Goal: Task Accomplishment & Management: Manage account settings

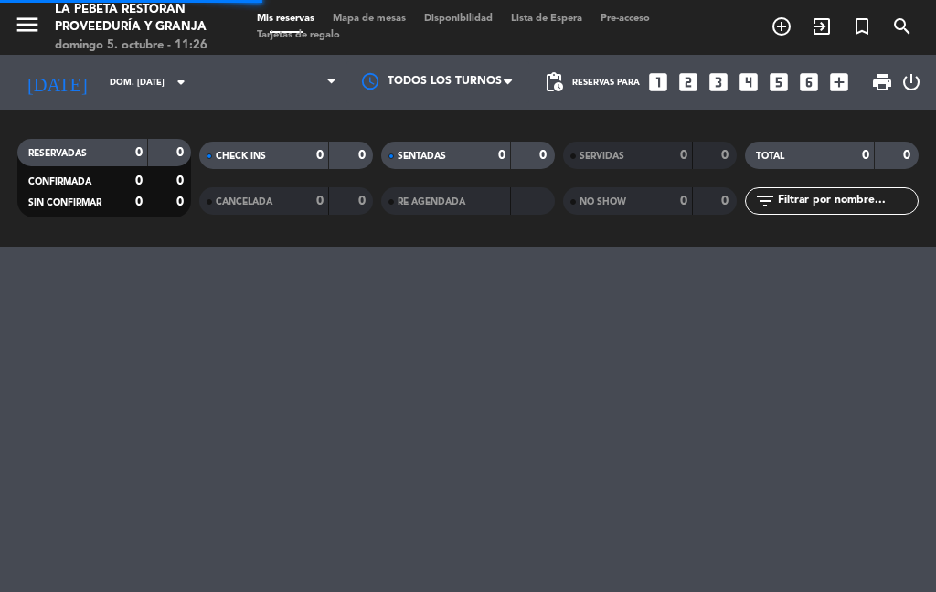
select select "es"
select select "lunch"
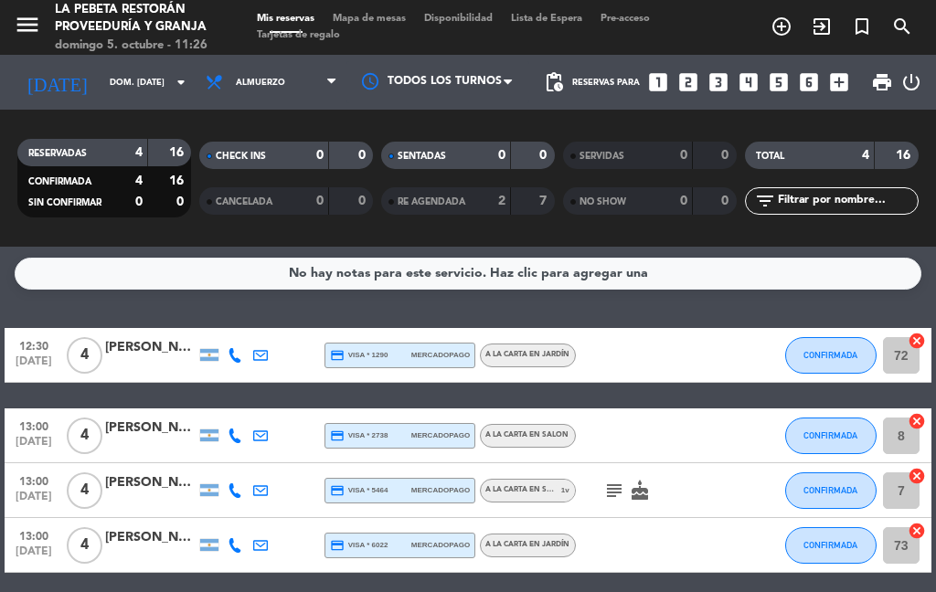
scroll to position [2, 0]
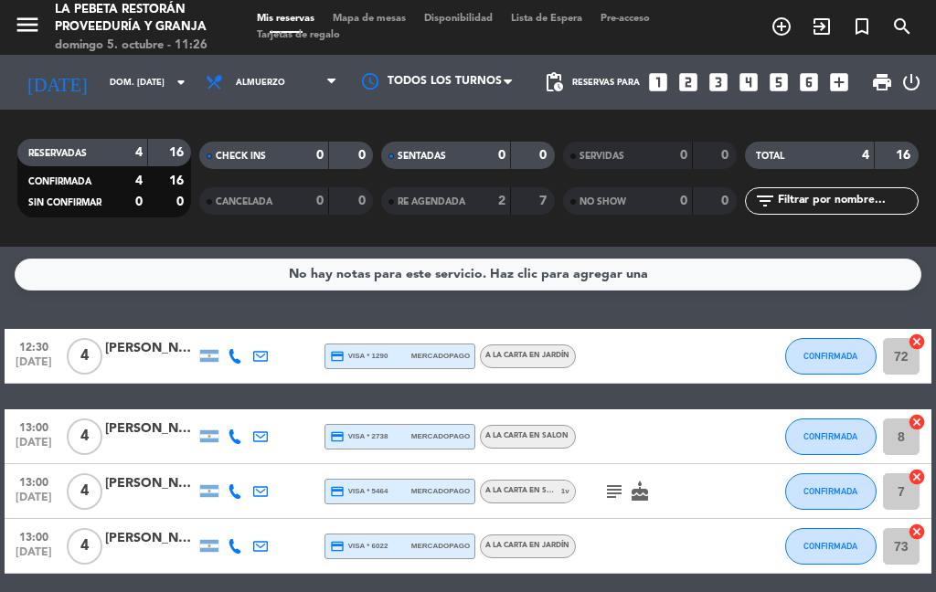
click at [139, 534] on div "[PERSON_NAME]" at bounding box center [150, 538] width 91 height 21
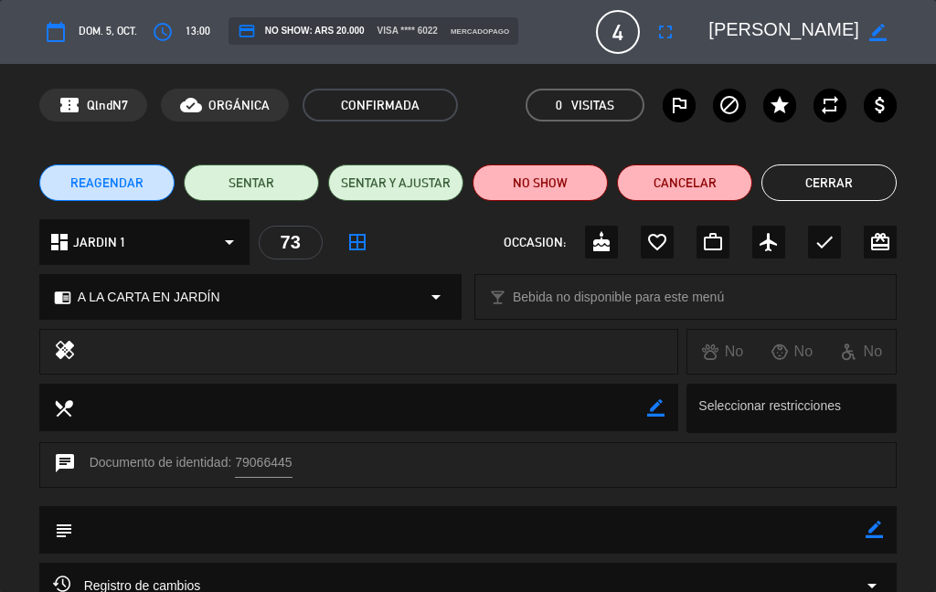
scroll to position [0, 0]
click at [136, 35] on span "dom. 5, oct." at bounding box center [108, 32] width 58 height 18
select select "lunch"
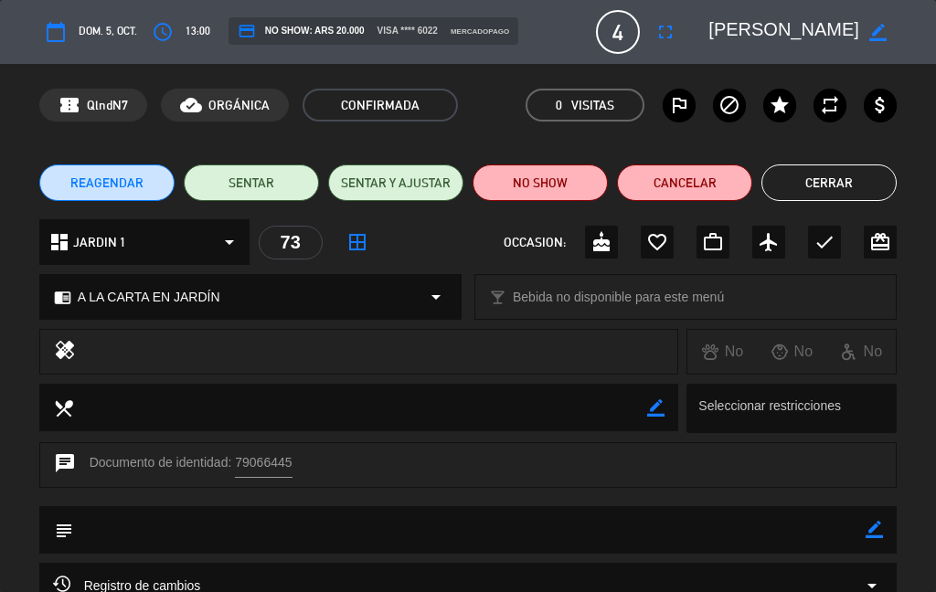
select select "lunch"
